Goal: Transaction & Acquisition: Purchase product/service

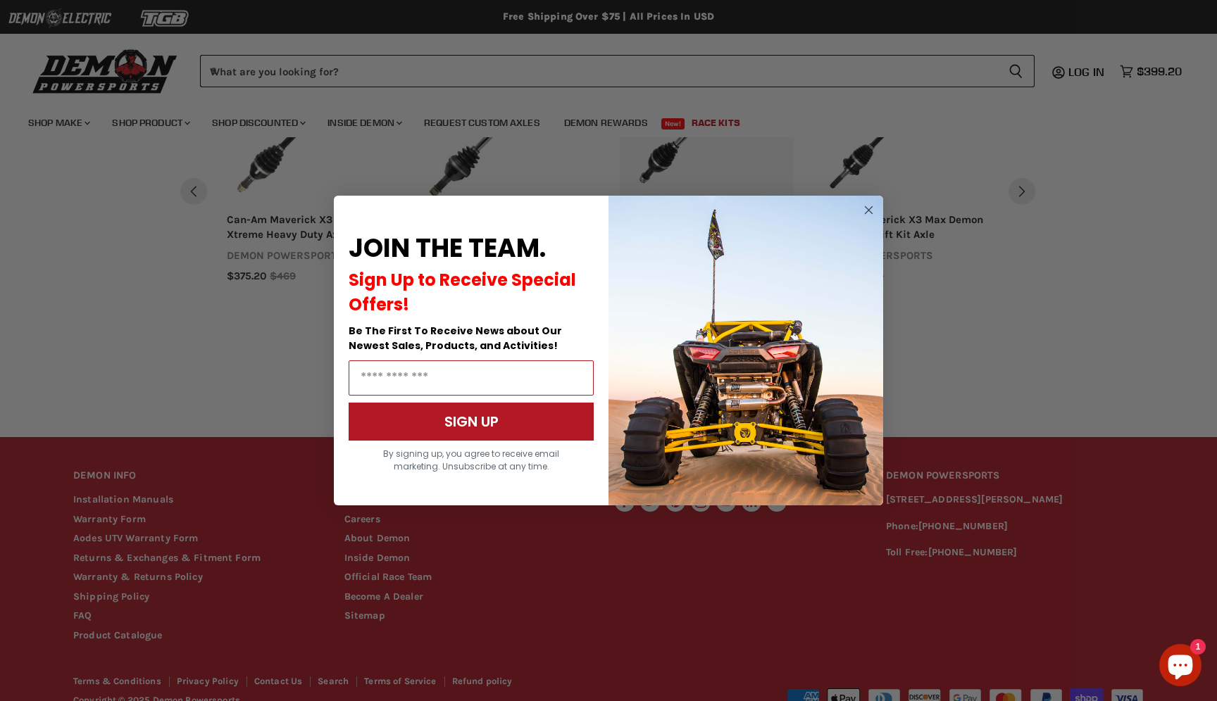
scroll to position [1427, 0]
